Goal: Find specific page/section: Find specific page/section

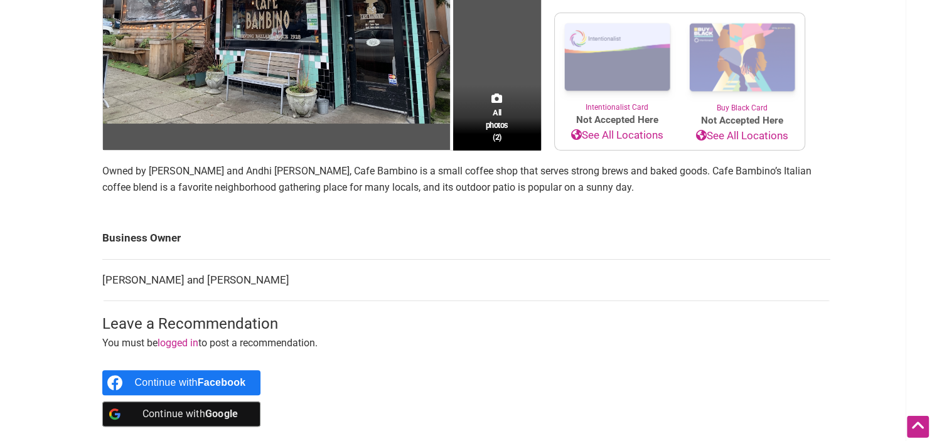
scroll to position [267, 0]
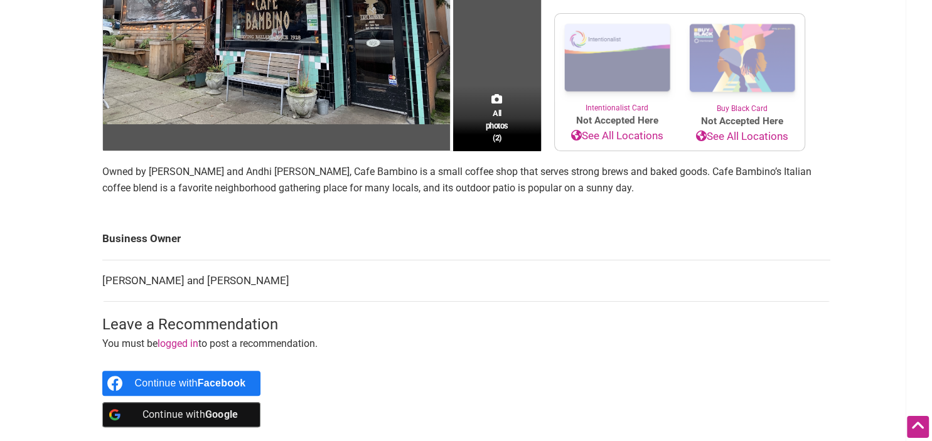
click at [601, 137] on link "See All Locations" at bounding box center [617, 136] width 125 height 16
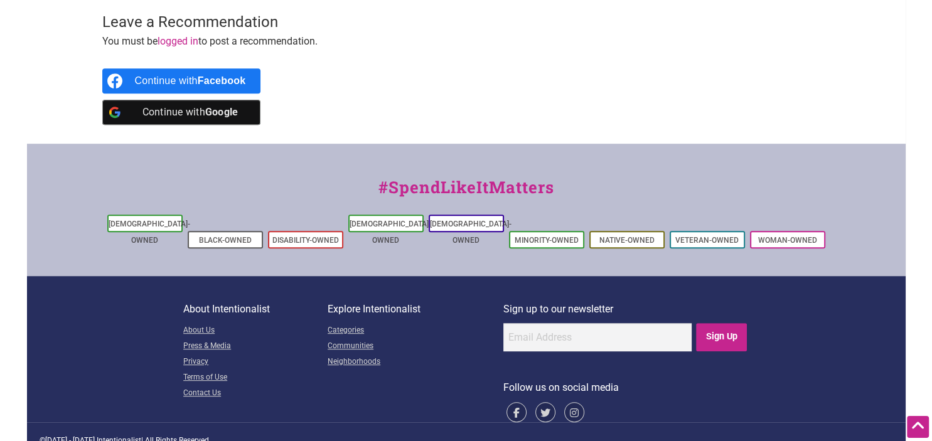
scroll to position [0, 0]
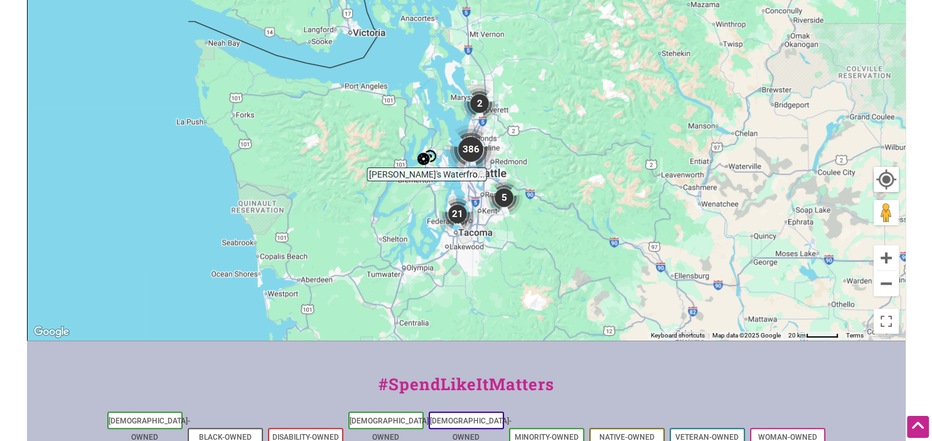
scroll to position [339, 0]
click at [478, 150] on img "386" at bounding box center [471, 149] width 50 height 50
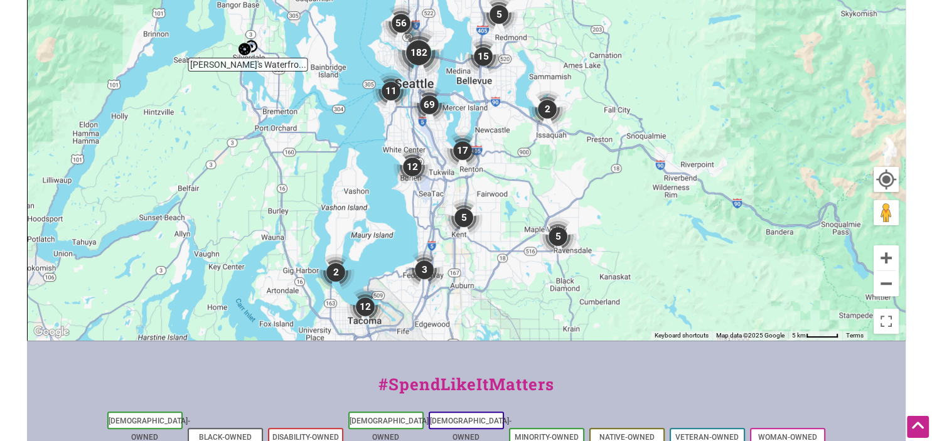
click at [420, 50] on img "182" at bounding box center [419, 53] width 50 height 50
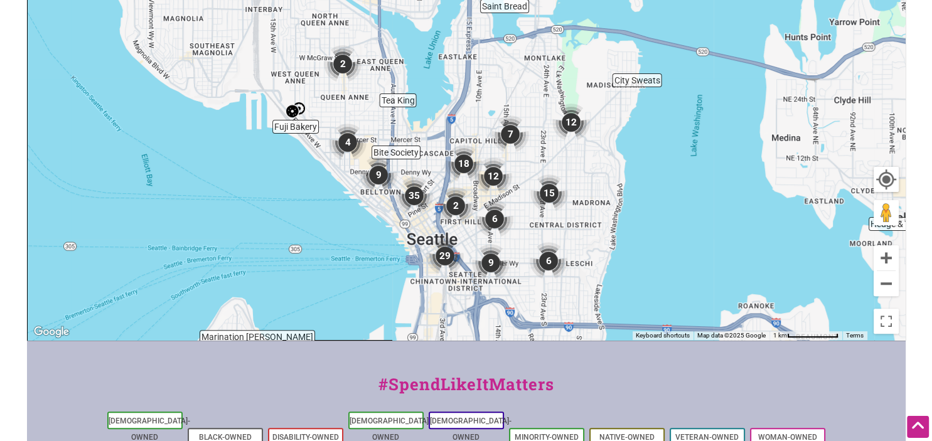
drag, startPoint x: 420, startPoint y: 50, endPoint x: 432, endPoint y: 124, distance: 75.1
click at [432, 124] on div "To navigate, press the arrow keys." at bounding box center [466, 96] width 877 height 488
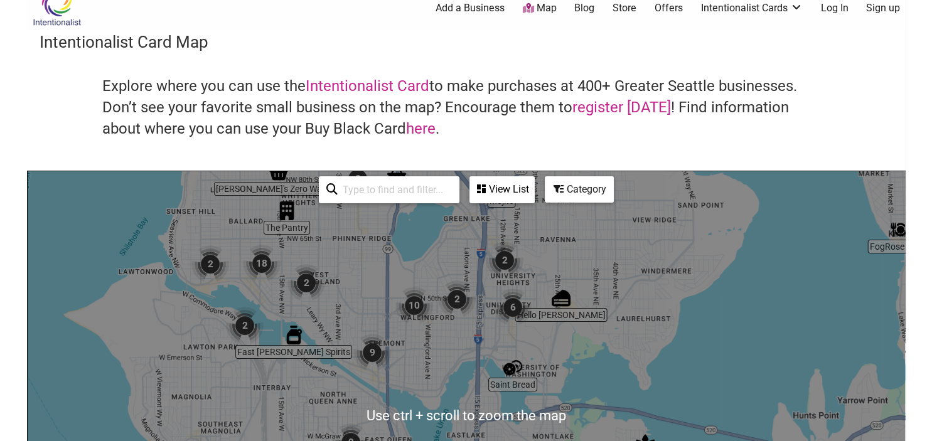
scroll to position [16, 0]
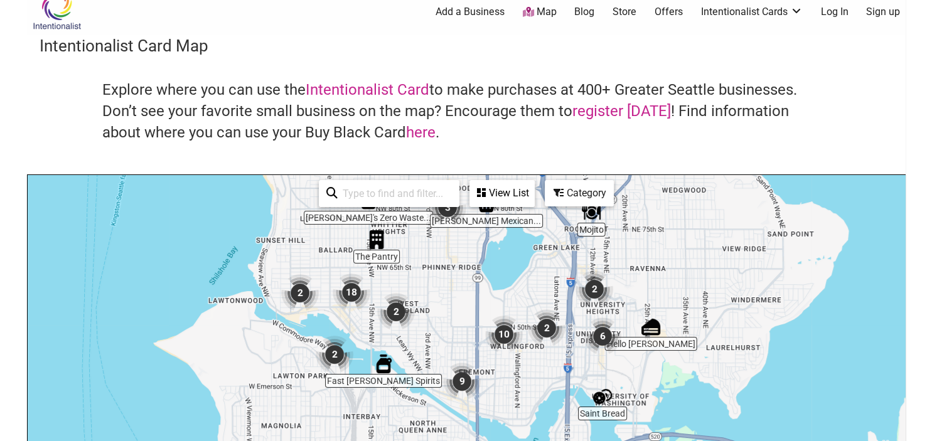
drag, startPoint x: 381, startPoint y: 263, endPoint x: 466, endPoint y: 308, distance: 95.7
click at [466, 308] on div "To navigate, press the arrow keys." at bounding box center [466, 419] width 877 height 488
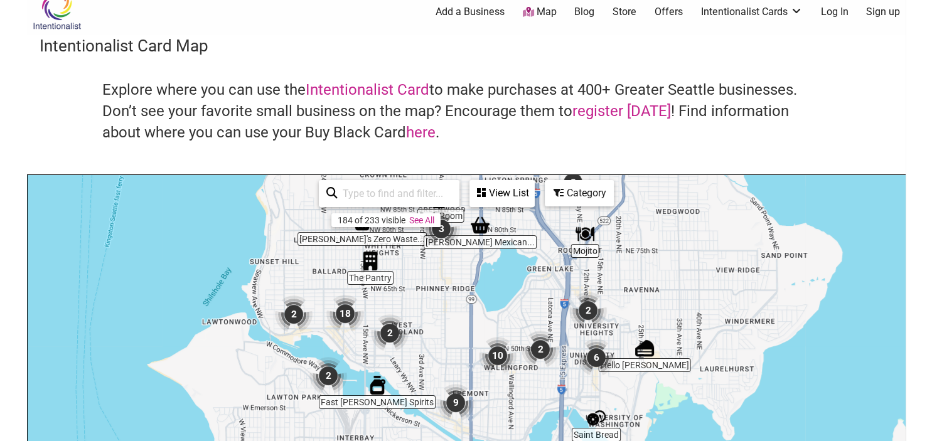
click at [391, 333] on img "2" at bounding box center [390, 333] width 38 height 38
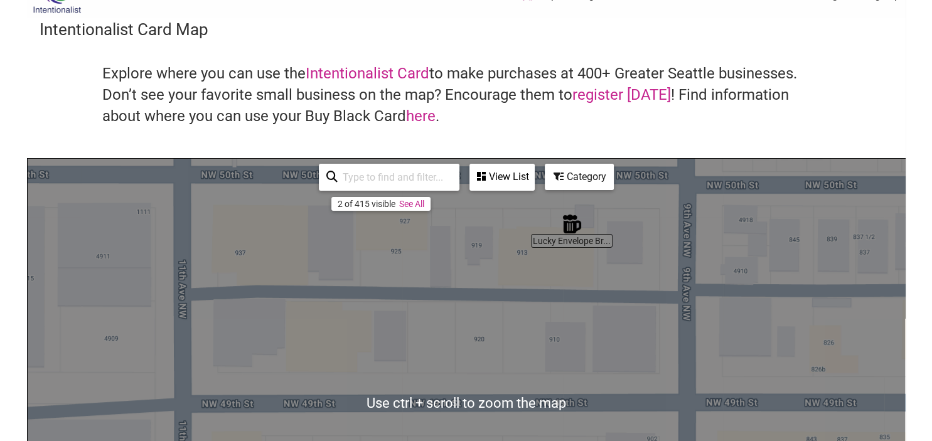
scroll to position [0, 0]
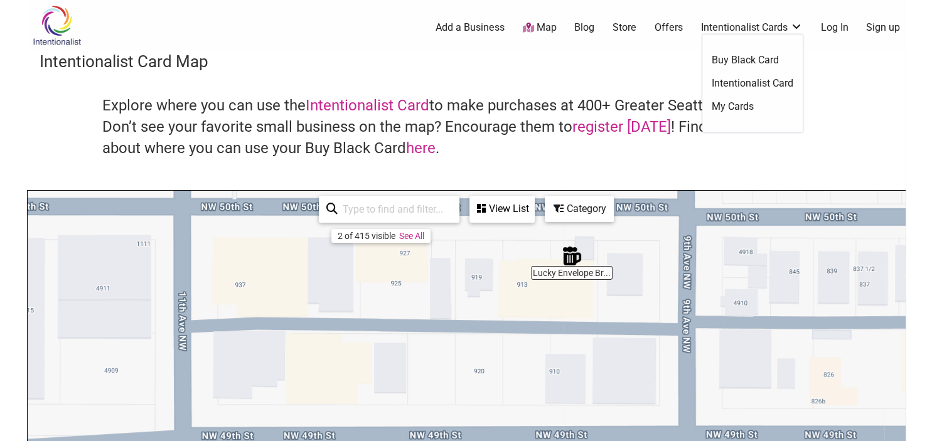
click at [766, 85] on link "Intentionalist Card" at bounding box center [753, 84] width 82 height 14
